Goal: Transaction & Acquisition: Purchase product/service

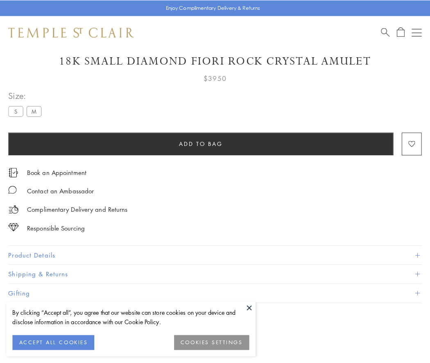
scroll to position [48, 0]
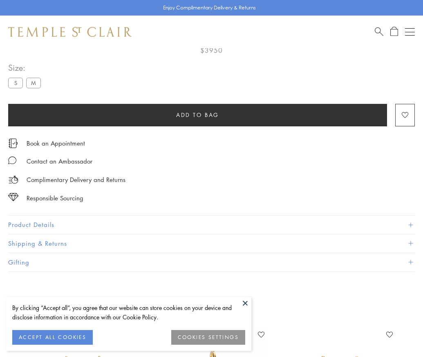
click at [198, 115] on span "Add to bag" at bounding box center [197, 114] width 43 height 9
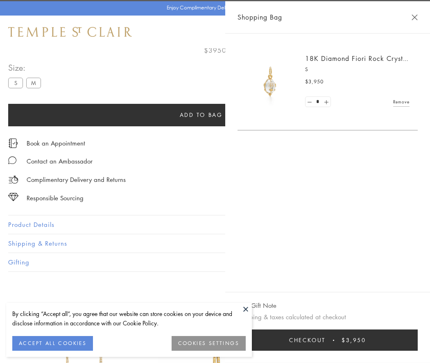
click at [333, 340] on button "Checkout $3,950" at bounding box center [327, 340] width 180 height 21
